Goal: Information Seeking & Learning: Learn about a topic

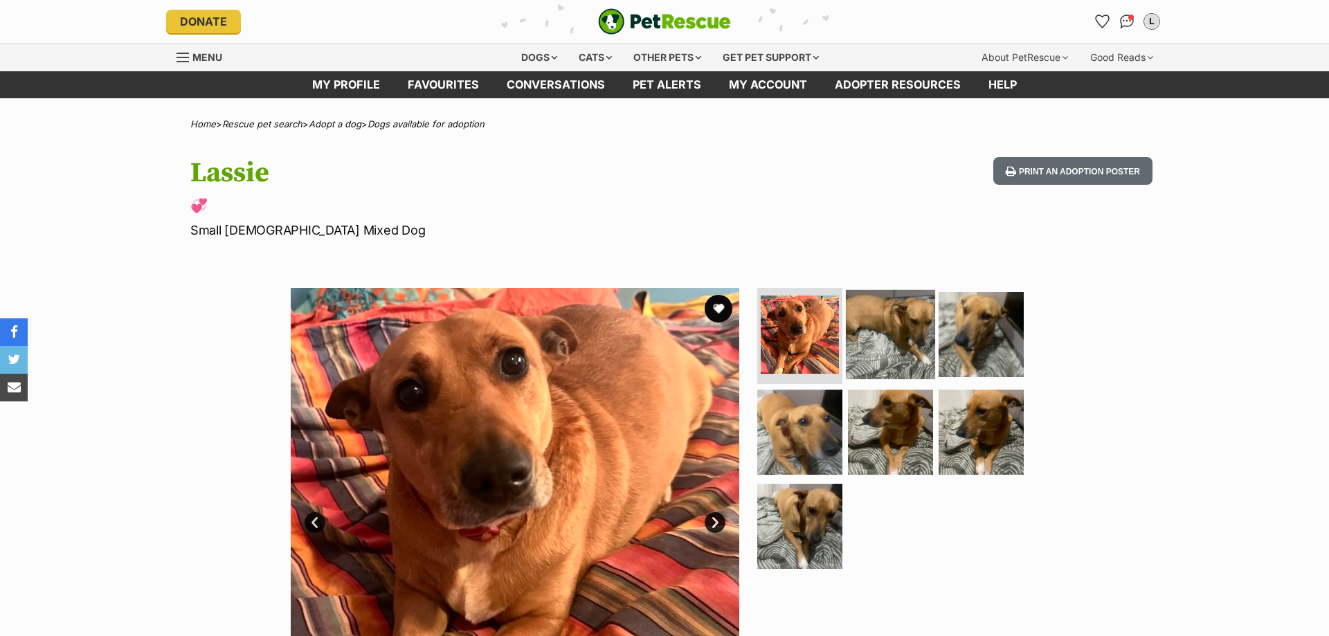
click at [899, 340] on img at bounding box center [890, 333] width 89 height 89
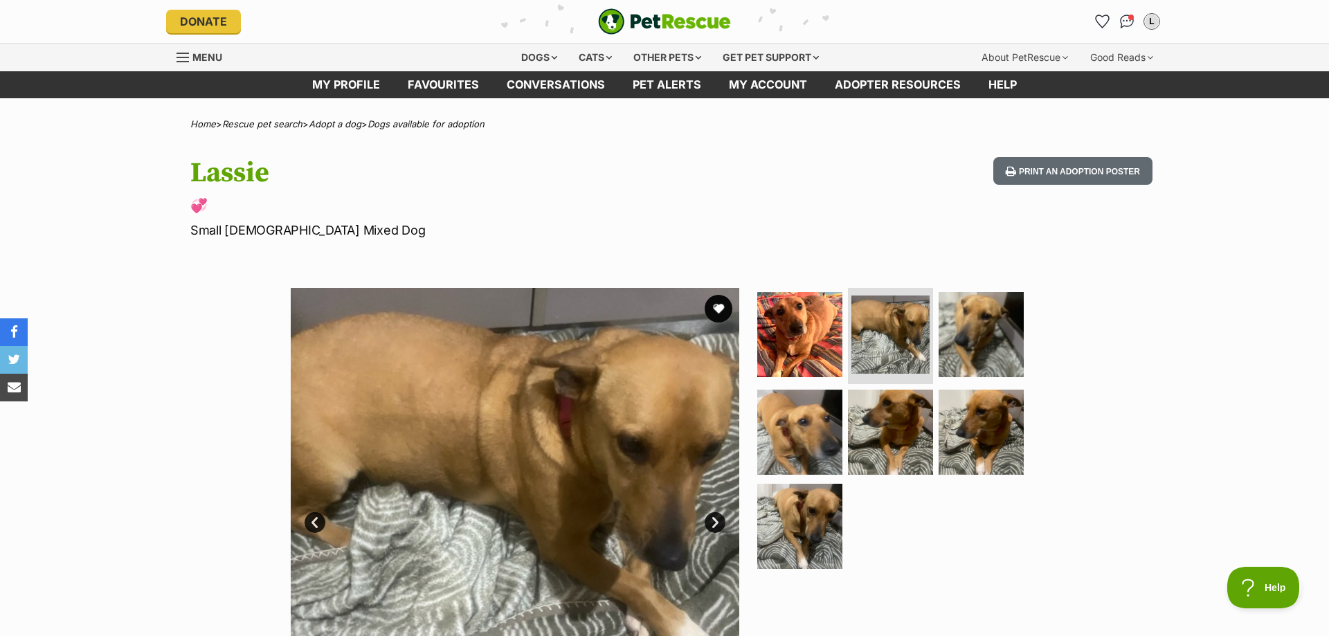
click at [713, 525] on link "Next" at bounding box center [715, 522] width 21 height 21
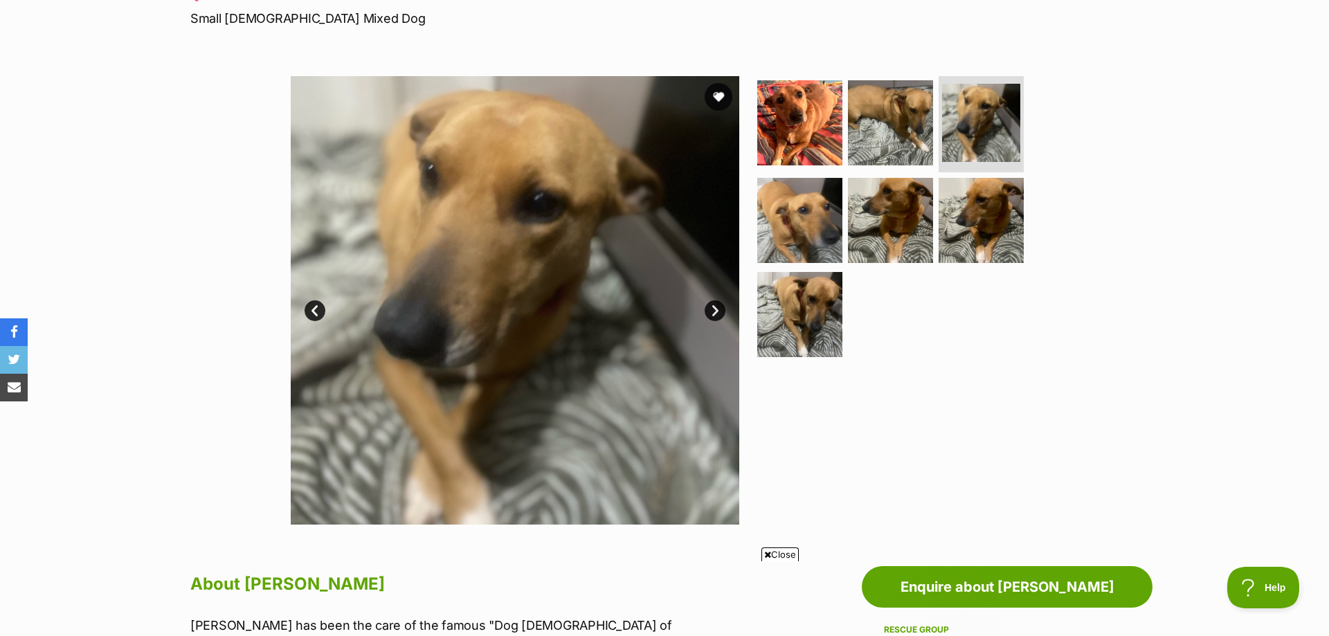
click at [715, 311] on link "Next" at bounding box center [715, 310] width 21 height 21
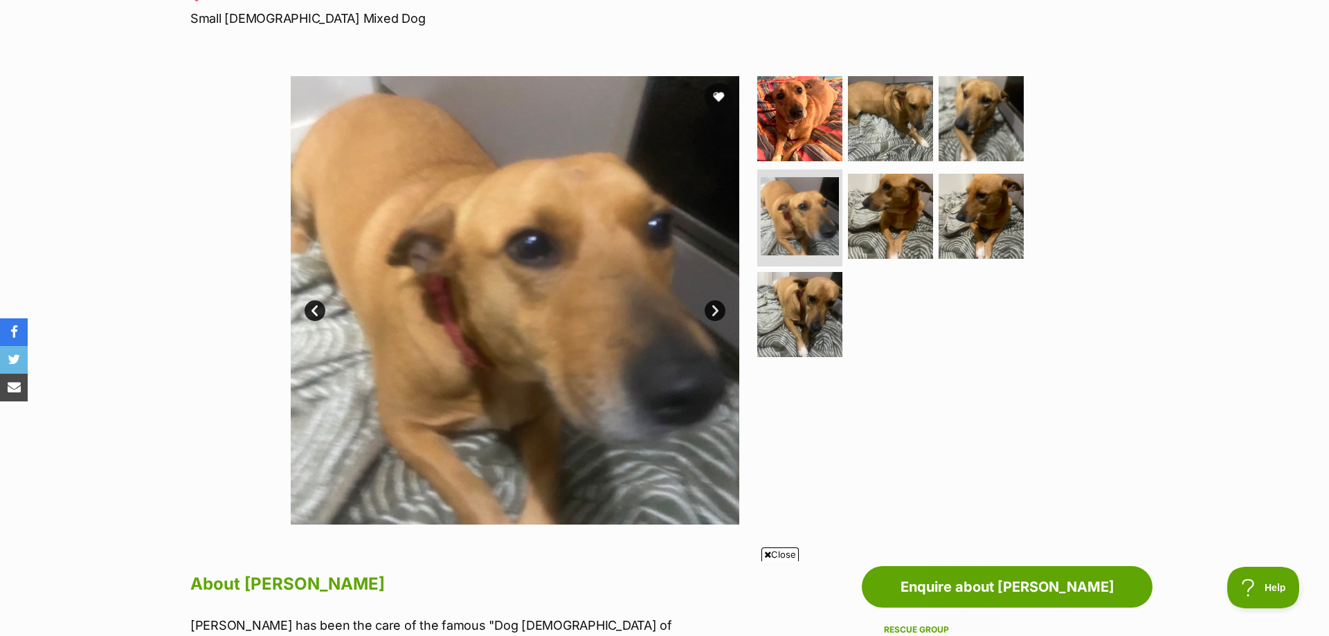
click at [715, 311] on link "Next" at bounding box center [715, 310] width 21 height 21
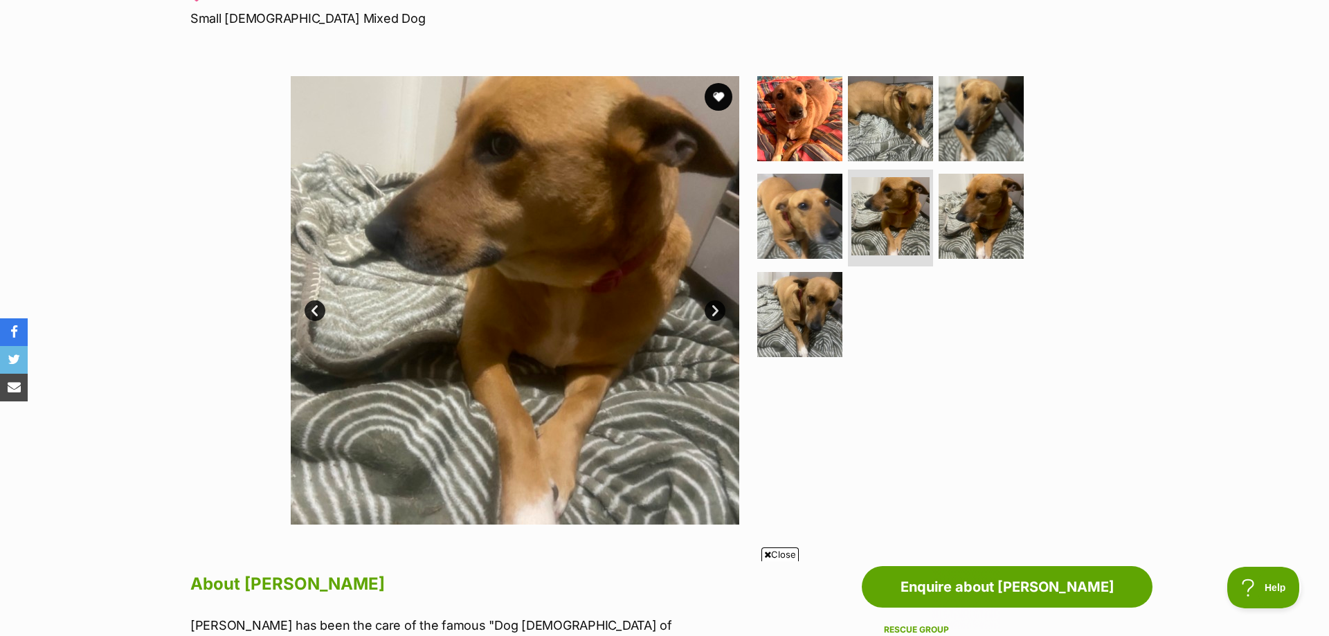
click at [715, 311] on link "Next" at bounding box center [715, 310] width 21 height 21
